Goal: Information Seeking & Learning: Learn about a topic

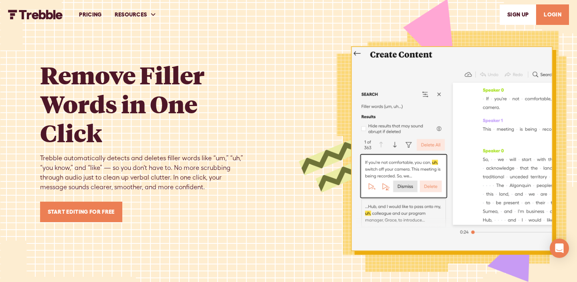
scroll to position [1596, 0]
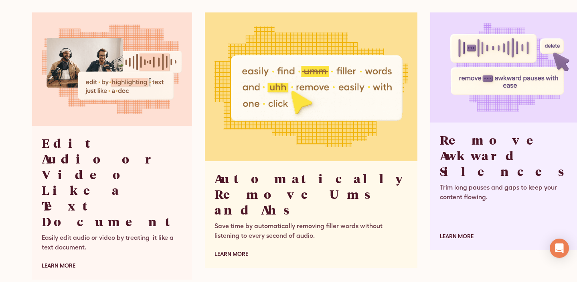
scroll to position [945, 0]
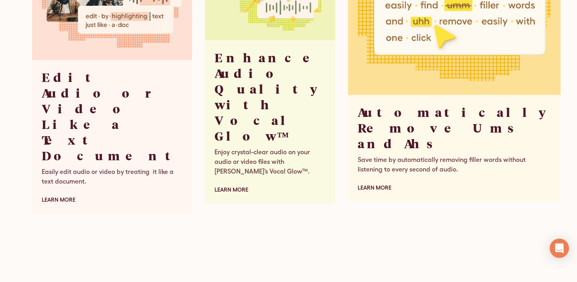
scroll to position [3320, 0]
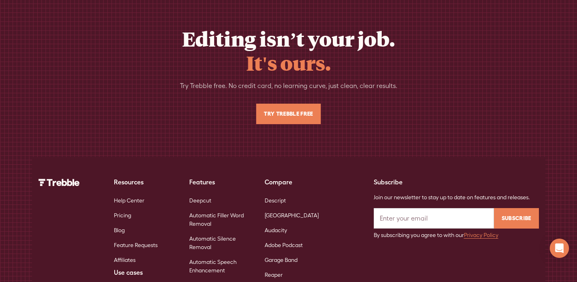
scroll to position [2824, 0]
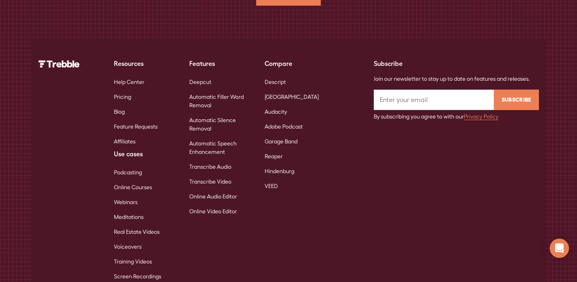
click at [134, 195] on link "Webinars" at bounding box center [126, 202] width 24 height 15
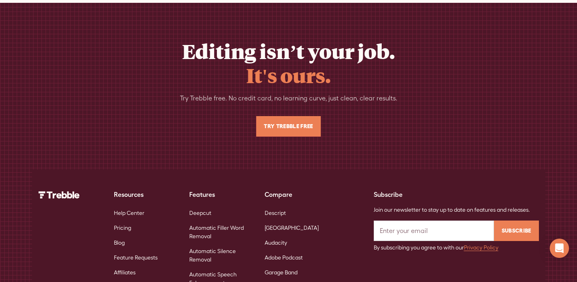
scroll to position [2872, 0]
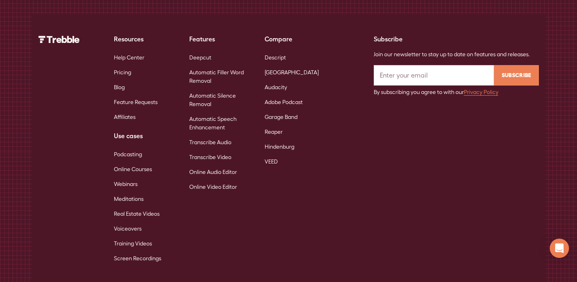
click at [136, 206] on link "Real Estate Videos" at bounding box center [137, 213] width 46 height 15
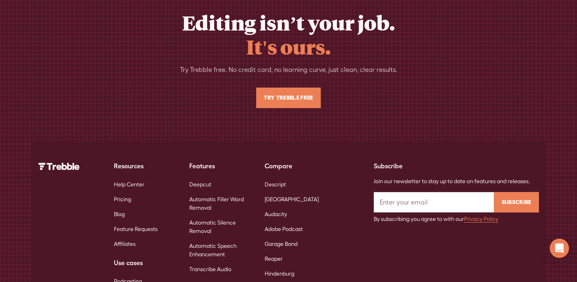
scroll to position [2825, 0]
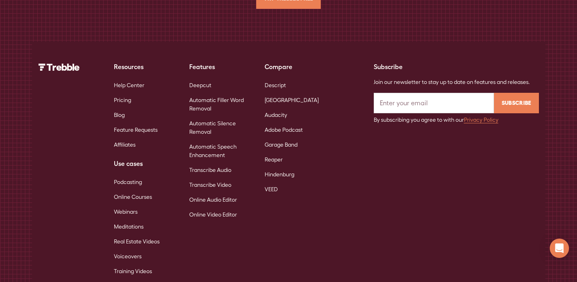
click at [138, 264] on link "Training Videos" at bounding box center [133, 271] width 38 height 15
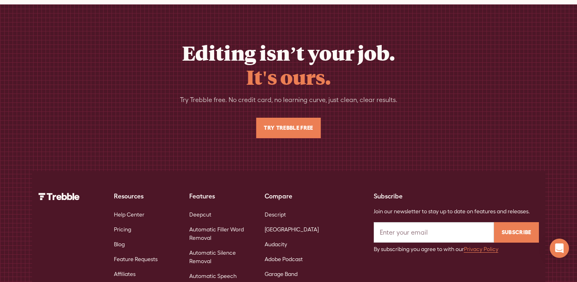
scroll to position [2830, 0]
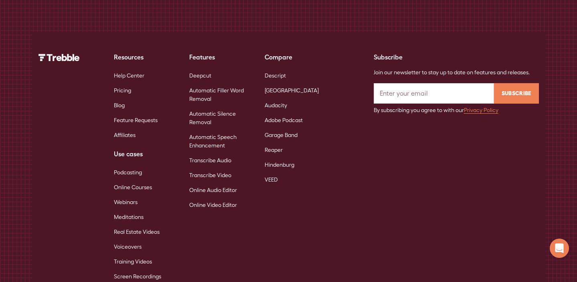
click at [134, 269] on link "Screen Recordings" at bounding box center [137, 276] width 47 height 15
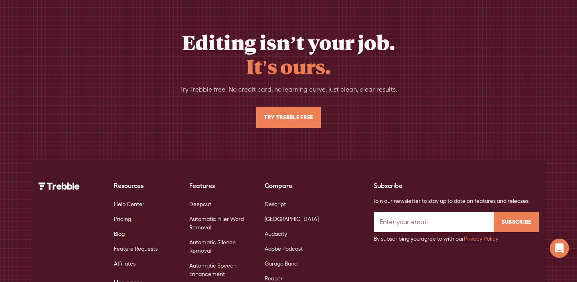
scroll to position [2747, 0]
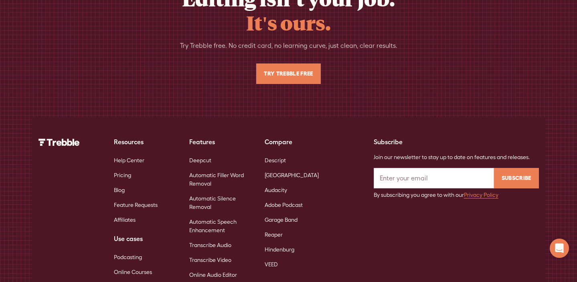
click at [126, 264] on link "Online Courses" at bounding box center [133, 271] width 38 height 15
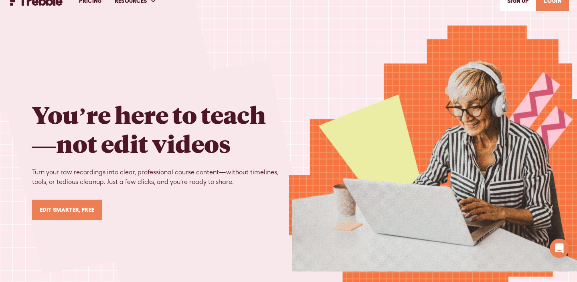
scroll to position [15, 0]
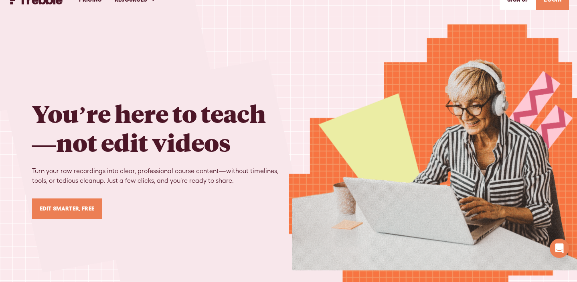
click at [71, 6] on div "PRICING RESOURCES Help Center Feature Requests Blog SIGn UP LOGIN" at bounding box center [288, 0] width 561 height 28
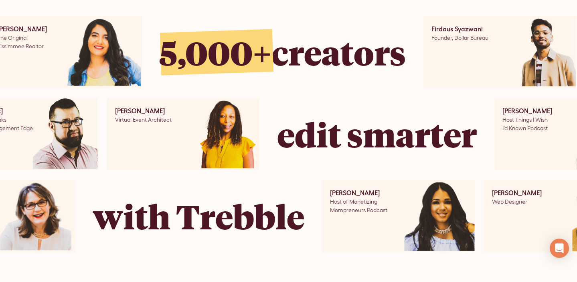
scroll to position [1719, 0]
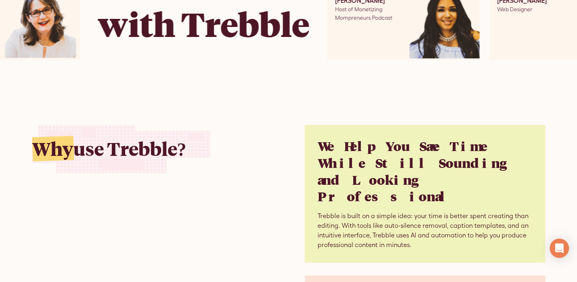
click at [76, 24] on img at bounding box center [40, 24] width 108 height 72
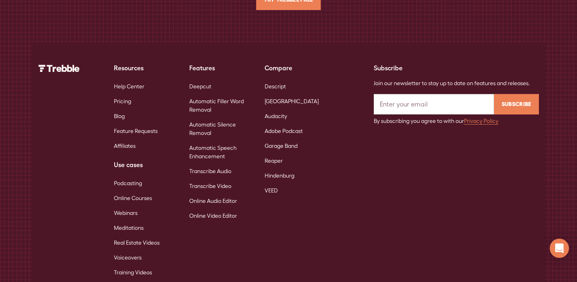
scroll to position [2775, 0]
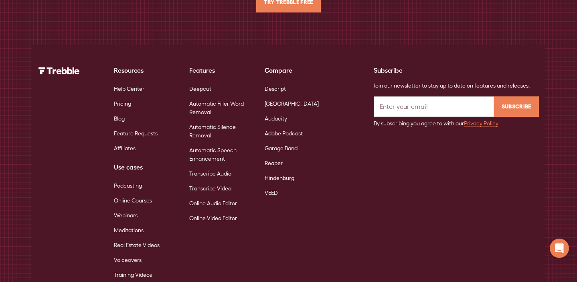
click at [207, 120] on link "Automatic Silence Removal" at bounding box center [220, 131] width 63 height 23
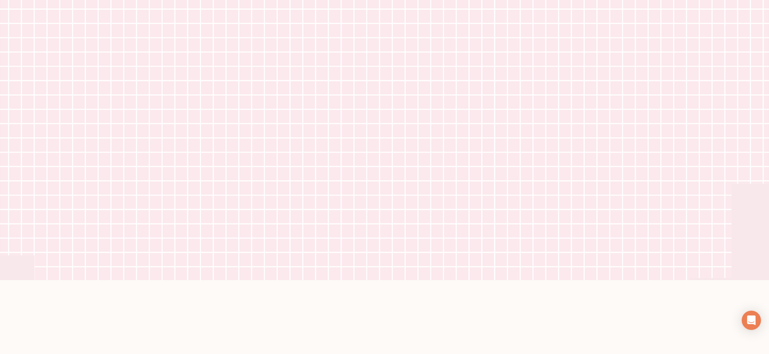
scroll to position [255, 0]
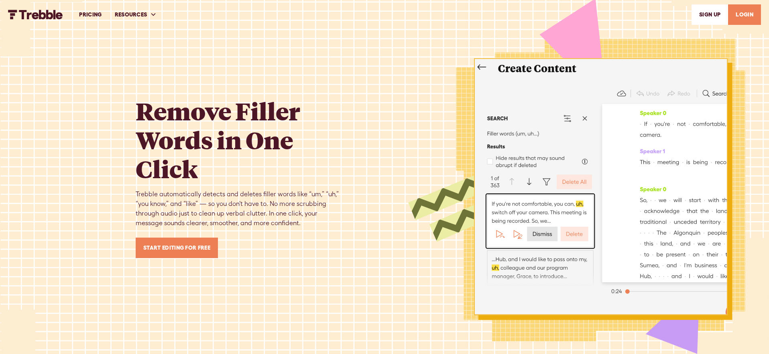
scroll to position [3023, 0]
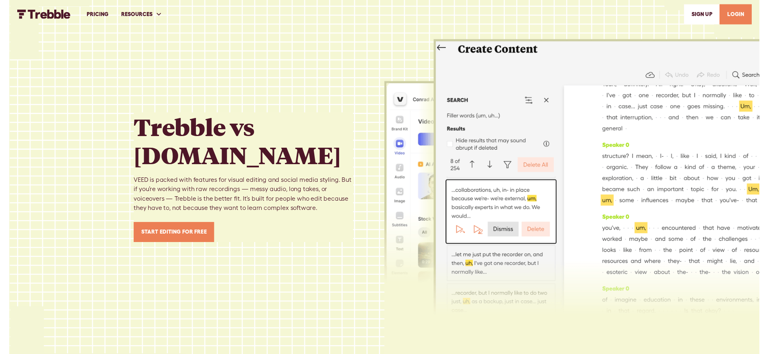
scroll to position [3744, 0]
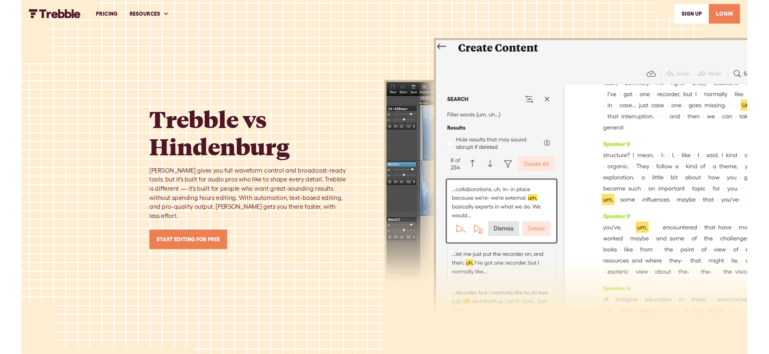
scroll to position [3741, 0]
